Goal: Information Seeking & Learning: Compare options

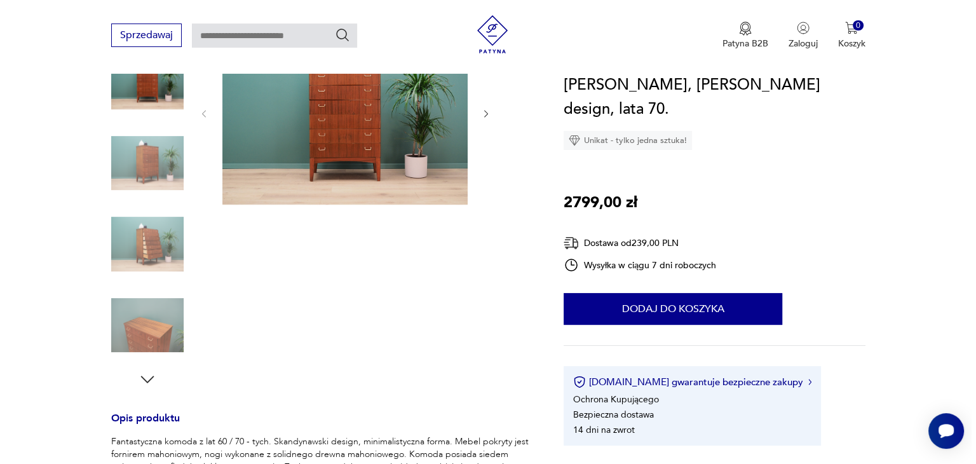
scroll to position [127, 0]
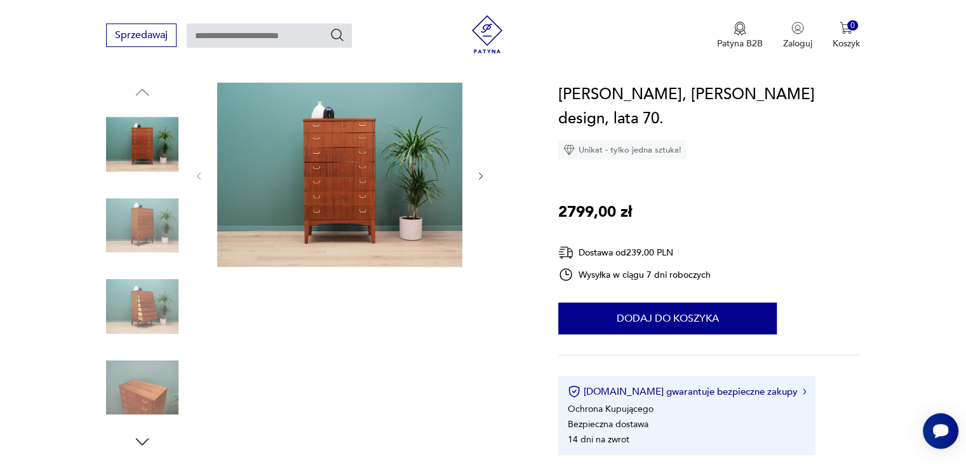
click at [136, 238] on img at bounding box center [142, 225] width 72 height 72
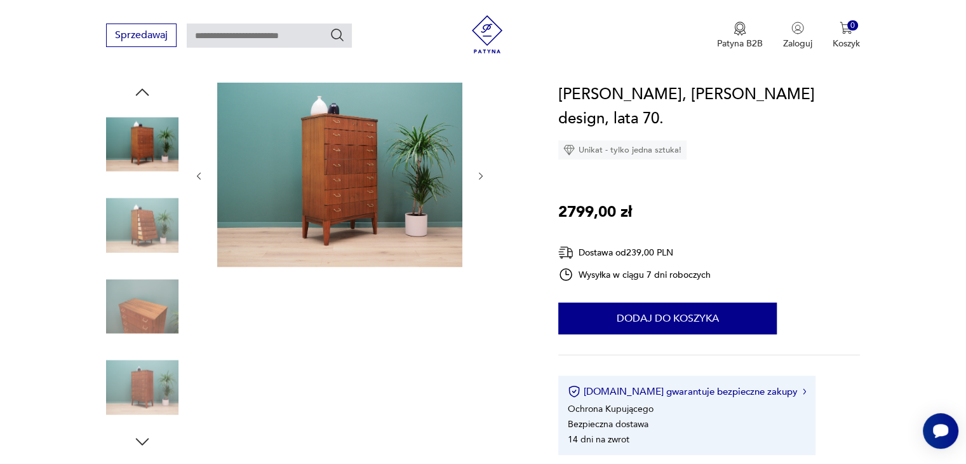
click at [136, 238] on img at bounding box center [142, 225] width 72 height 72
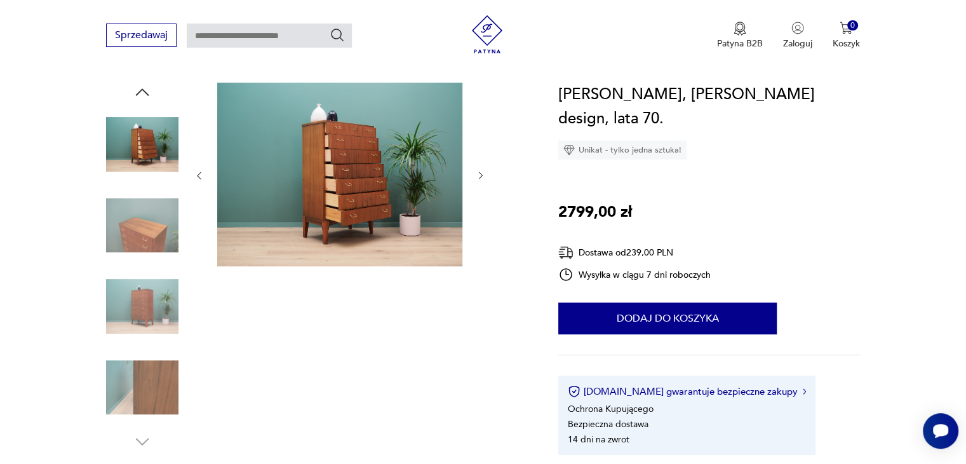
click at [129, 128] on img at bounding box center [142, 144] width 72 height 72
click at [152, 241] on img at bounding box center [142, 225] width 72 height 72
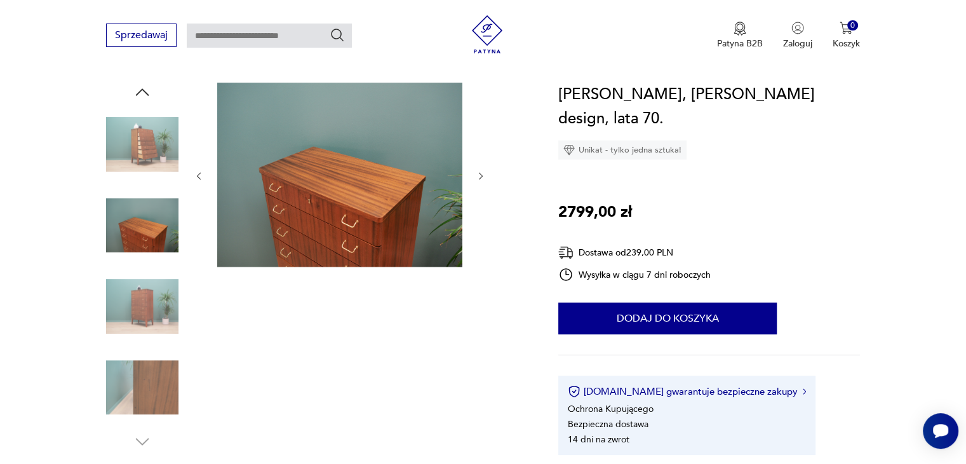
click at [135, 227] on img at bounding box center [142, 225] width 72 height 72
click at [304, 189] on img at bounding box center [339, 175] width 245 height 184
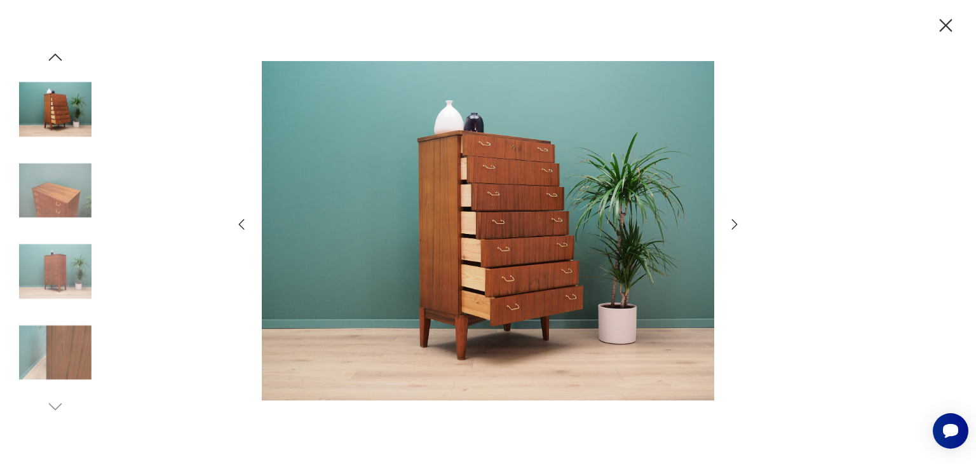
click at [497, 260] on img at bounding box center [488, 230] width 452 height 371
click at [501, 254] on img at bounding box center [488, 230] width 452 height 371
click at [67, 259] on img at bounding box center [55, 271] width 72 height 72
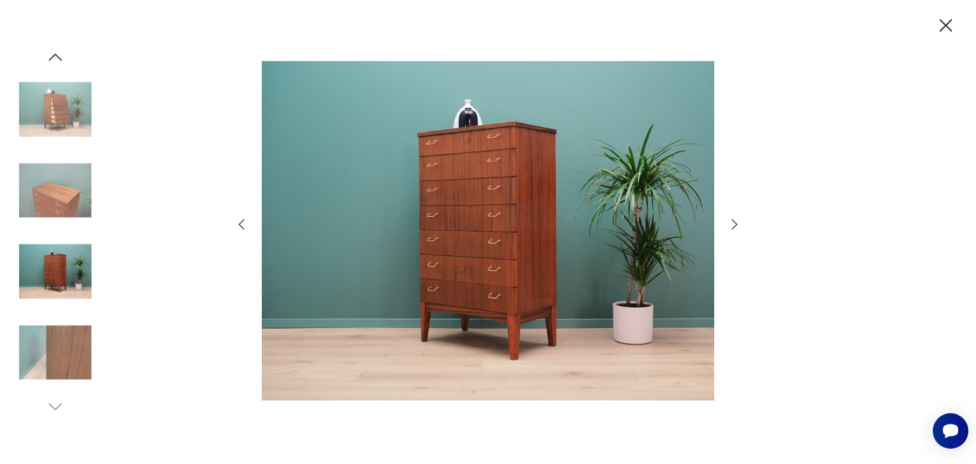
click at [53, 339] on img at bounding box center [55, 352] width 72 height 72
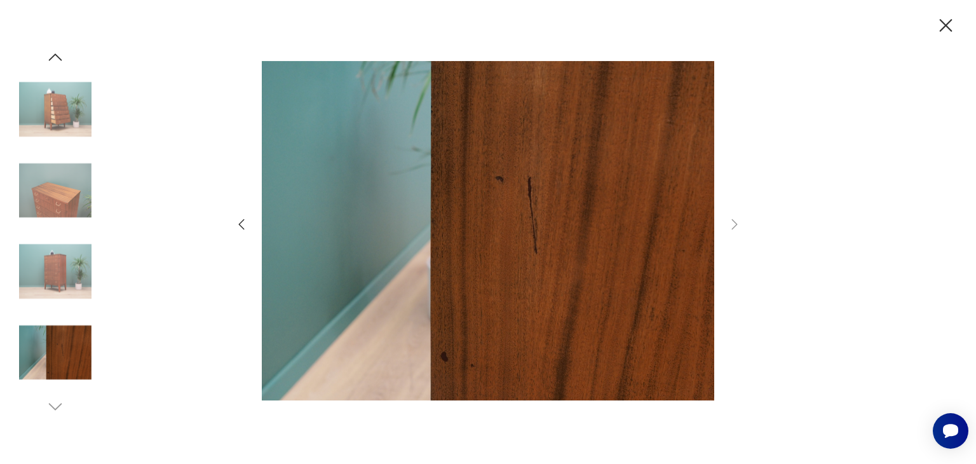
click at [238, 222] on icon "button" at bounding box center [241, 224] width 15 height 15
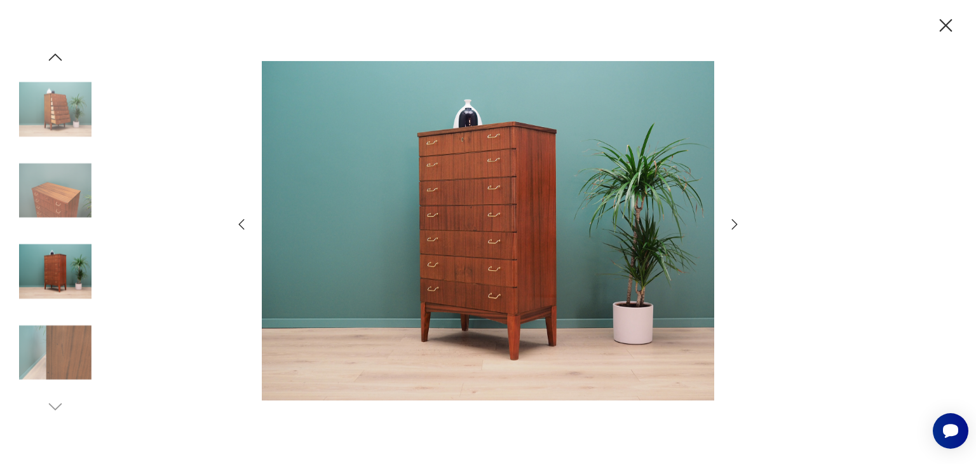
click at [539, 240] on img at bounding box center [488, 230] width 452 height 371
click at [513, 227] on img at bounding box center [488, 230] width 452 height 371
click at [513, 226] on img at bounding box center [488, 230] width 452 height 371
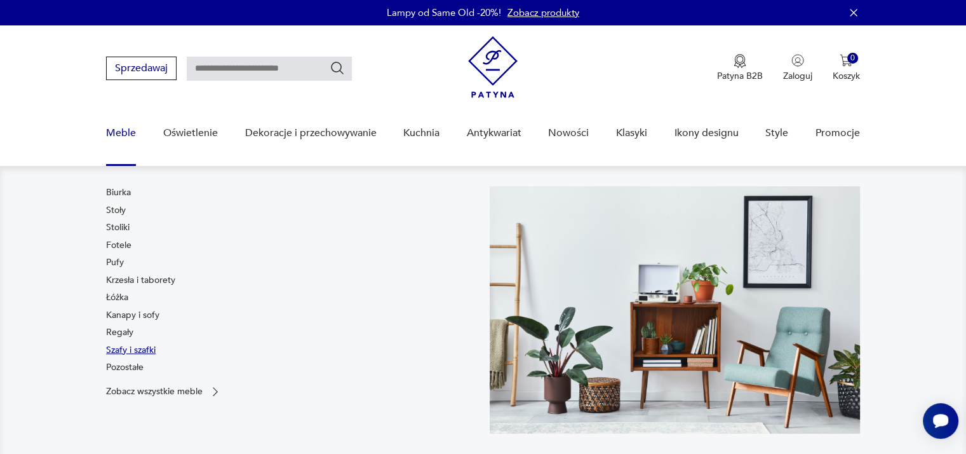
click at [145, 348] on link "Szafy i szafki" at bounding box center [131, 350] width 50 height 13
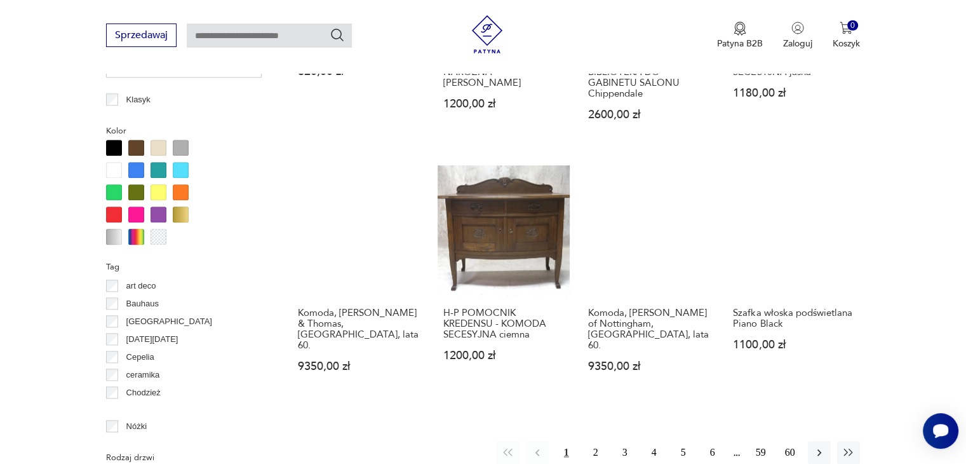
scroll to position [1226, 0]
